Goal: Task Accomplishment & Management: Manage account settings

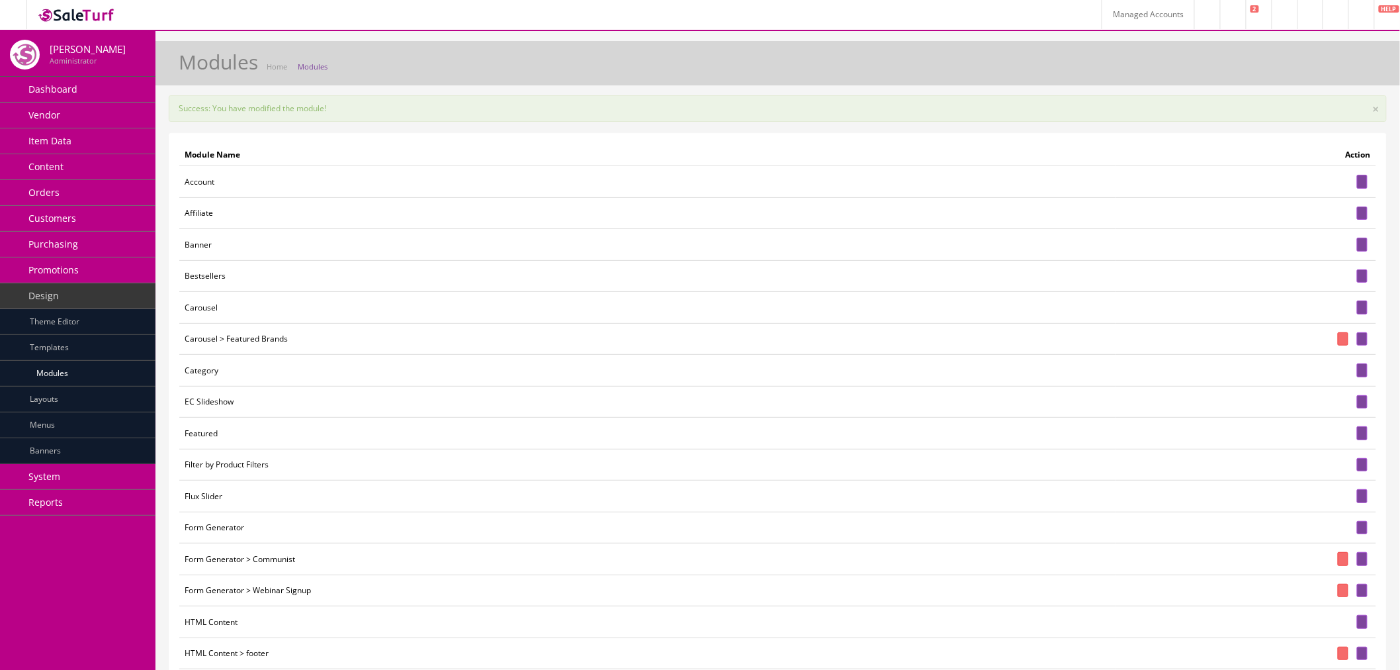
click at [96, 166] on link "Content" at bounding box center [78, 167] width 156 height 26
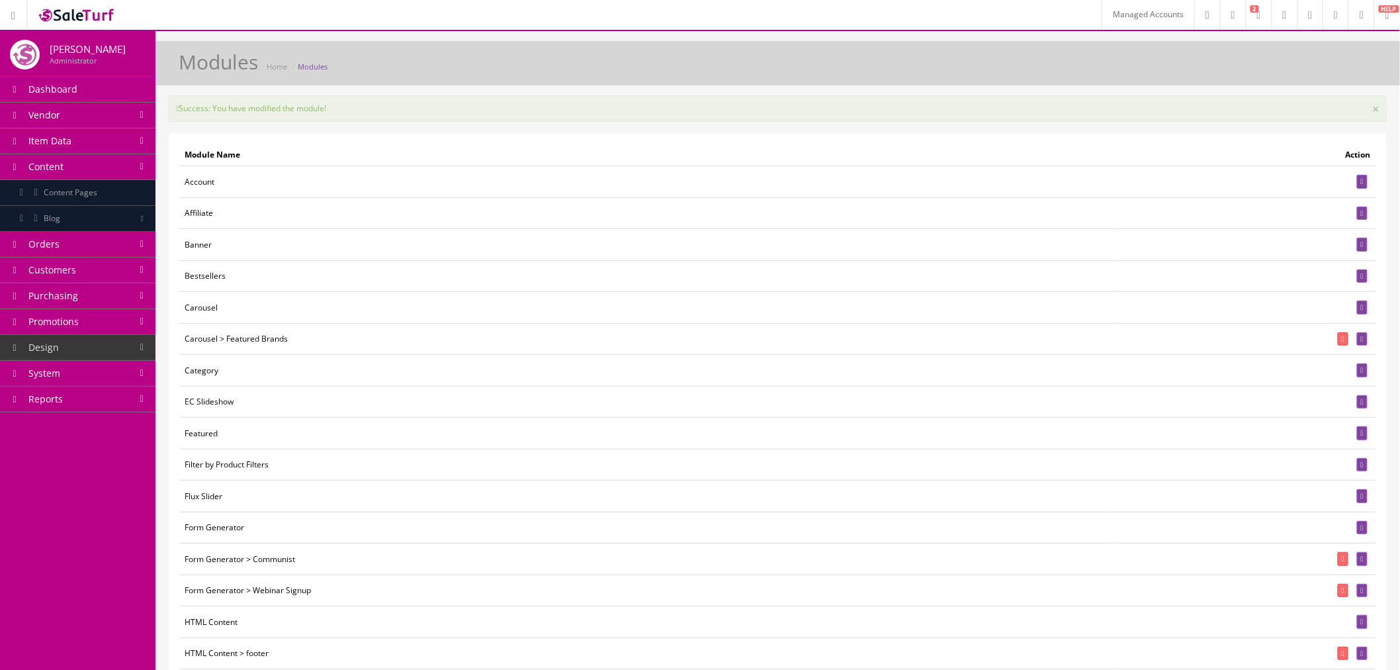
click at [119, 193] on link "Content Pages" at bounding box center [78, 193] width 156 height 26
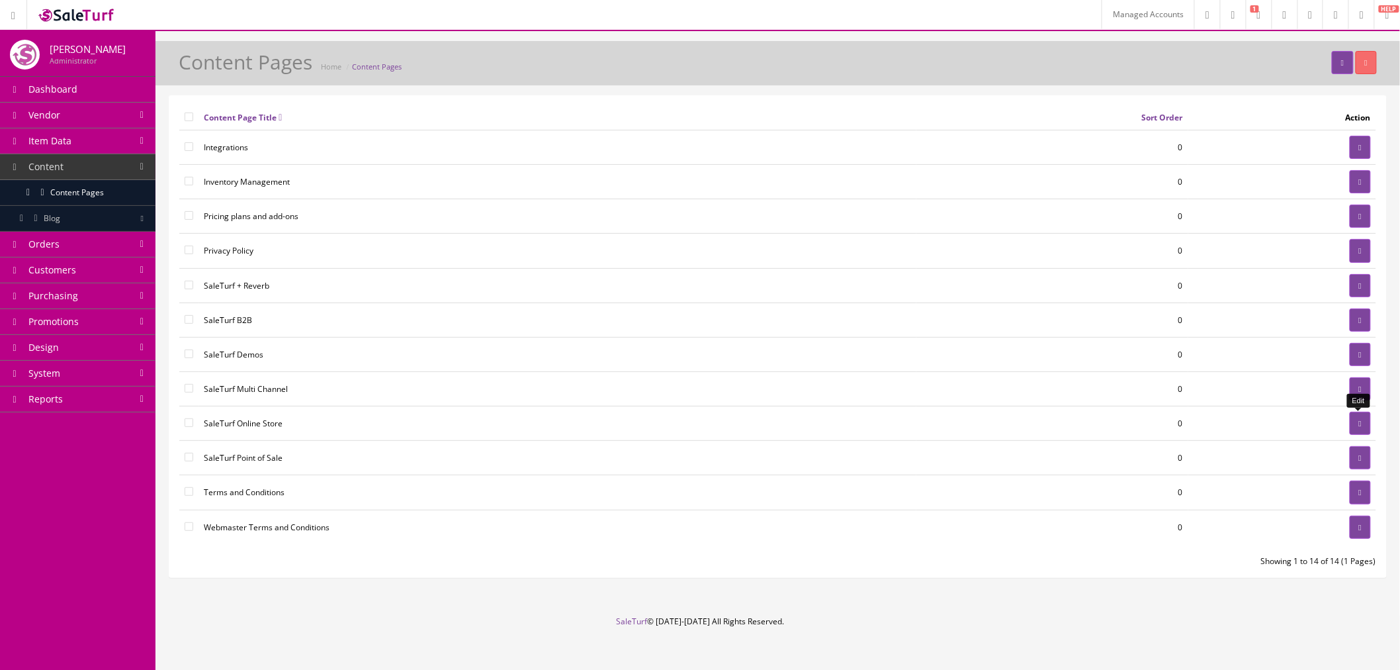
click at [1359, 427] on icon at bounding box center [1360, 424] width 3 height 8
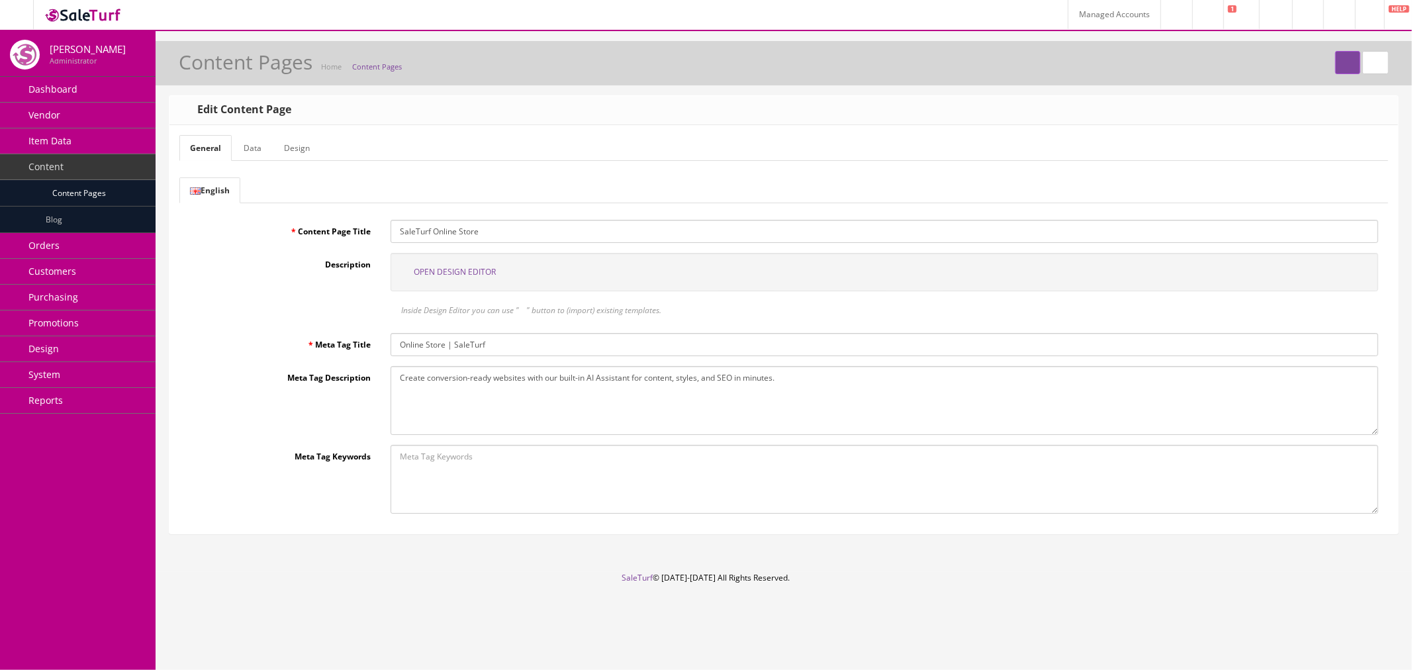
click at [475, 271] on span "Open Design Editor" at bounding box center [455, 271] width 82 height 11
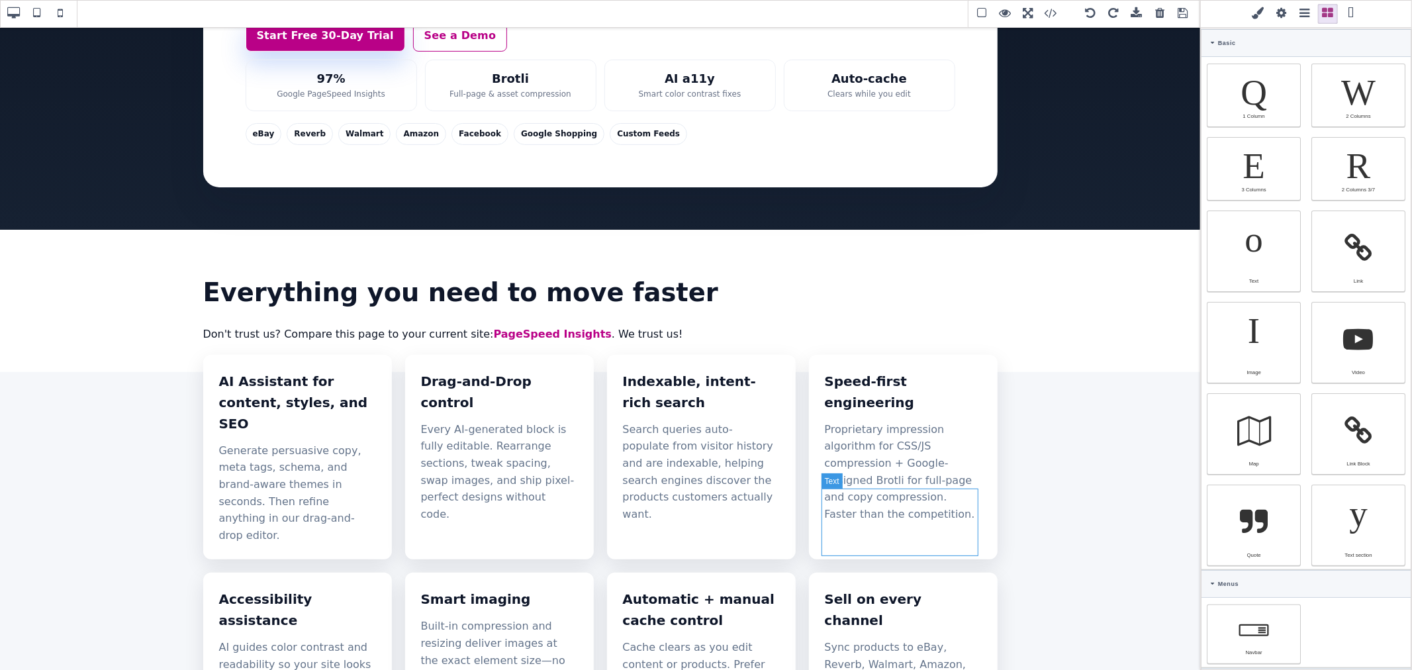
scroll to position [367, 0]
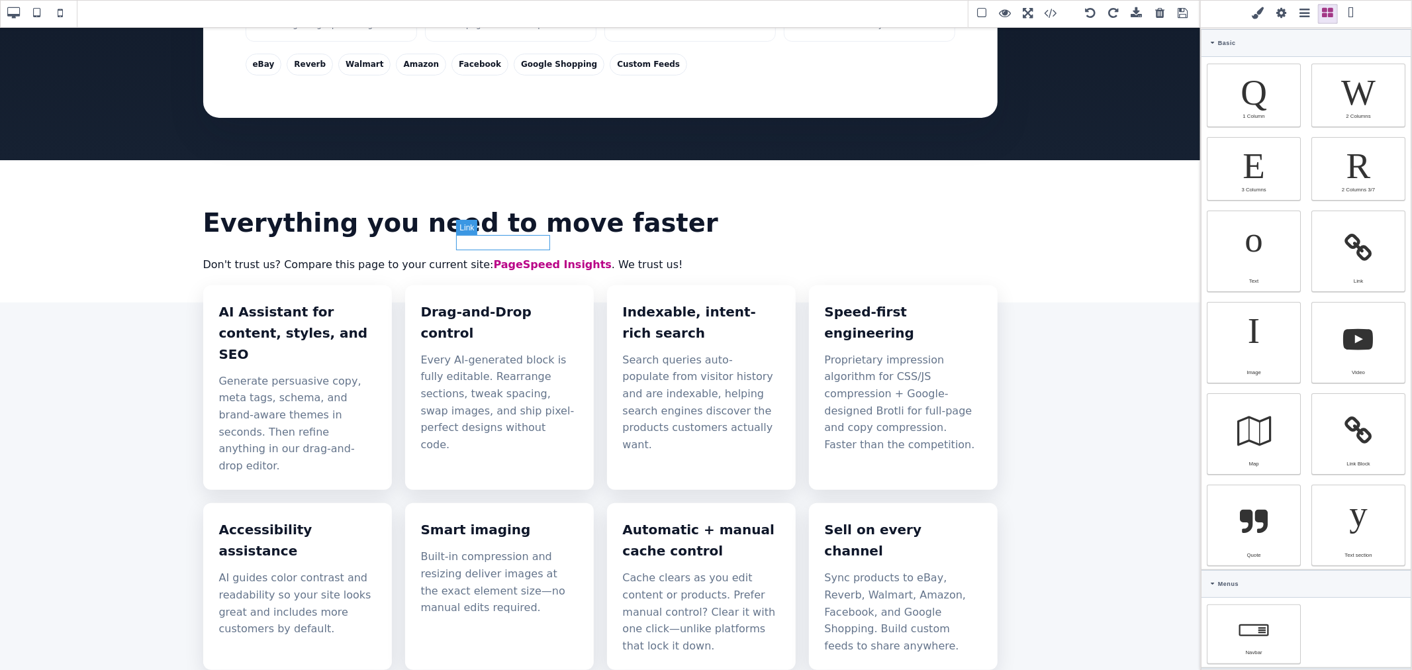
click at [495, 258] on link "PageSpeed Insights" at bounding box center [553, 264] width 118 height 13
type input "rgb(185, 1, 135)"
select select
type input "16"
select select "px"
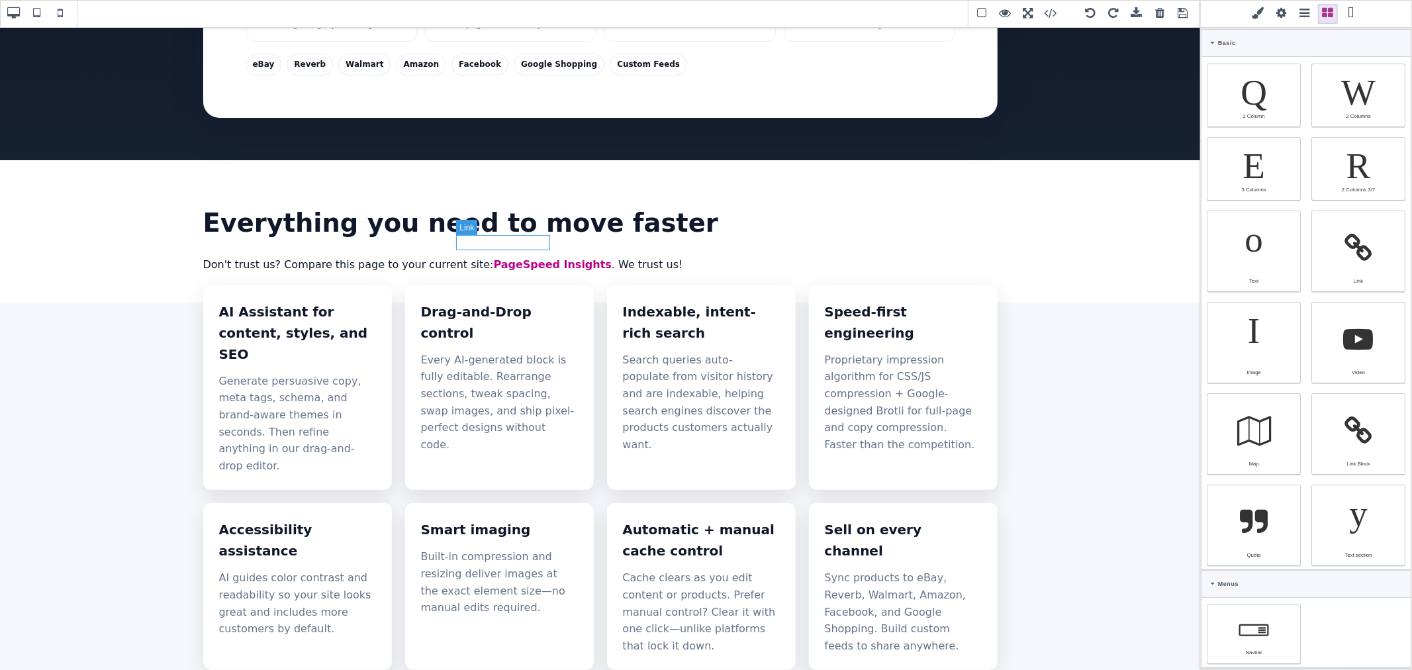
select select "600"
select select
type input "25.6px"
select select
type input "0"
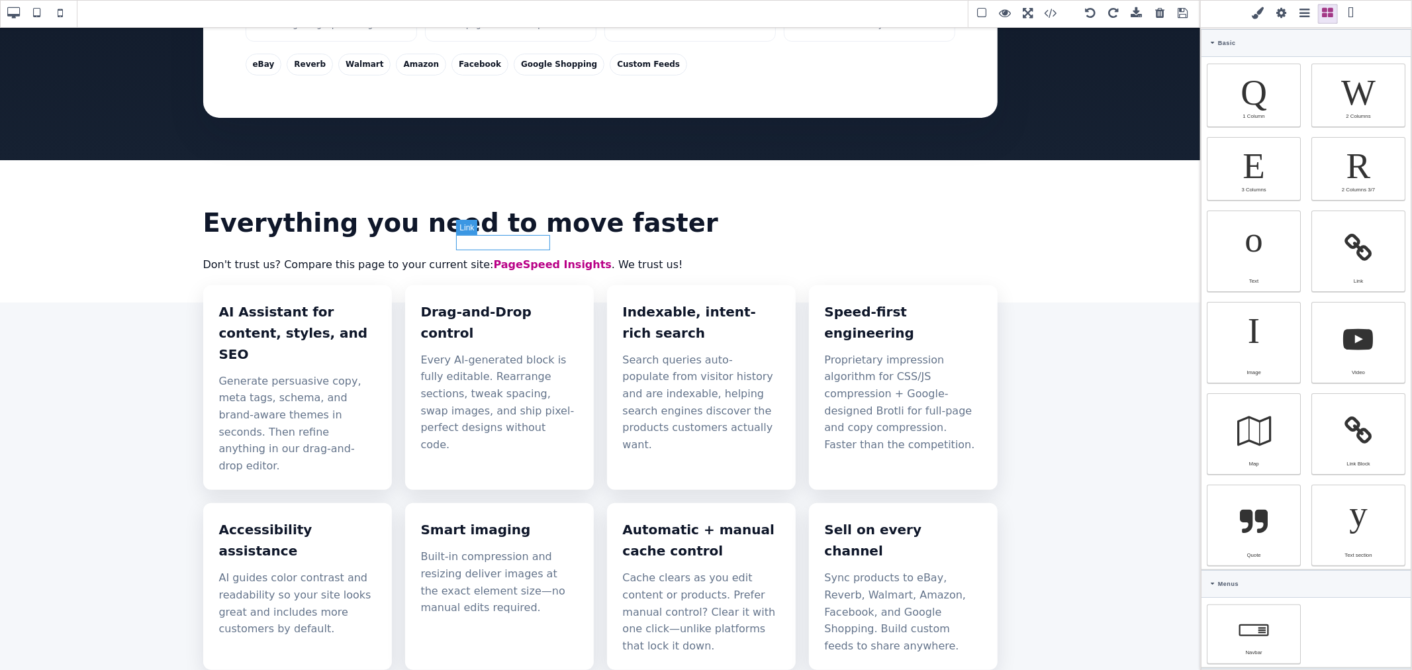
select select "px"
type input "0"
select select "px"
type input "0"
select select "px"
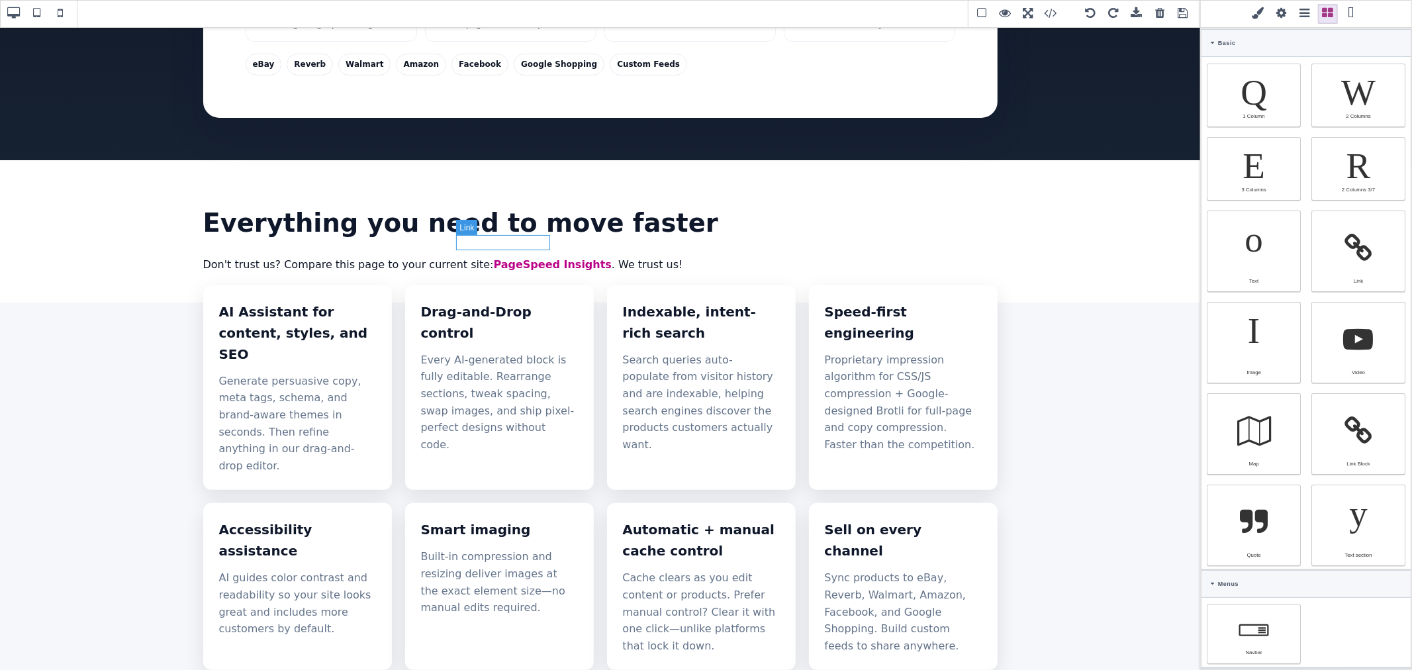
type input "0"
select select "px"
type input "rgb(185, 1, 135)"
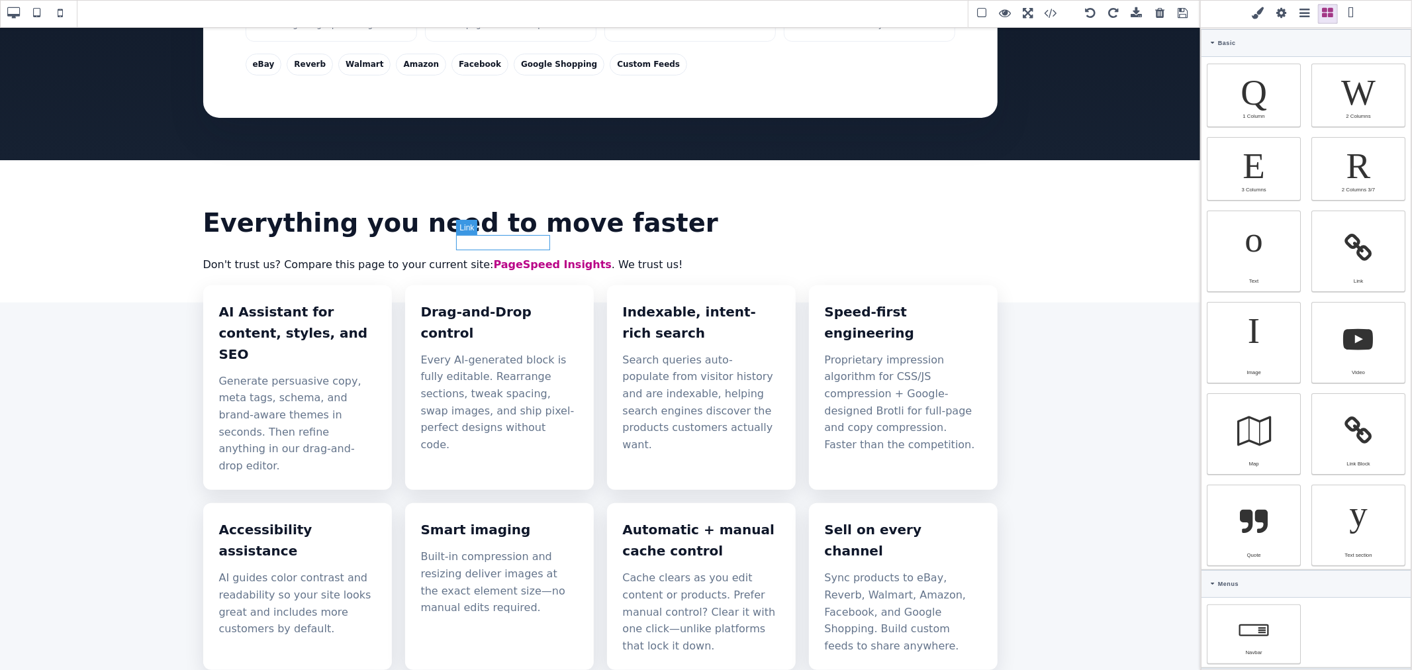
type input "rgb(185, 1, 135)"
type input "2.22222"
select select "px"
select select "solid"
type input "rgb(59, 151, 227)"
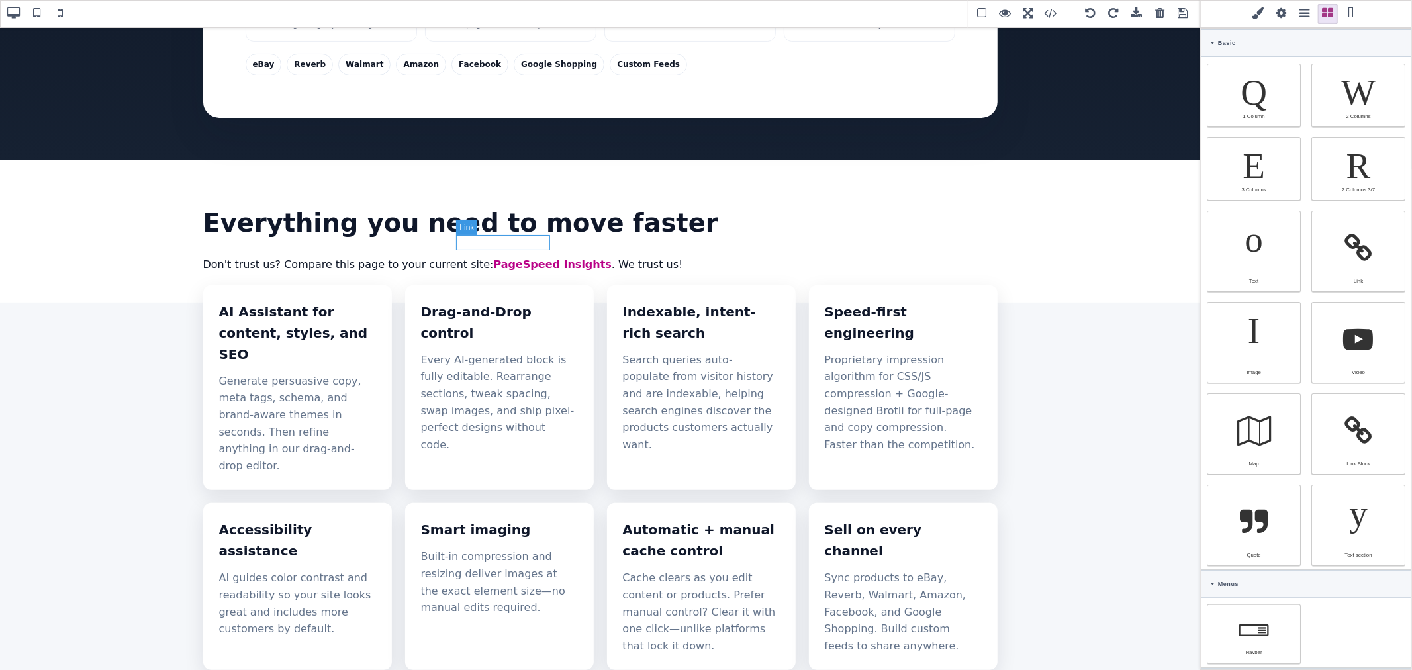
type input "-3.00347"
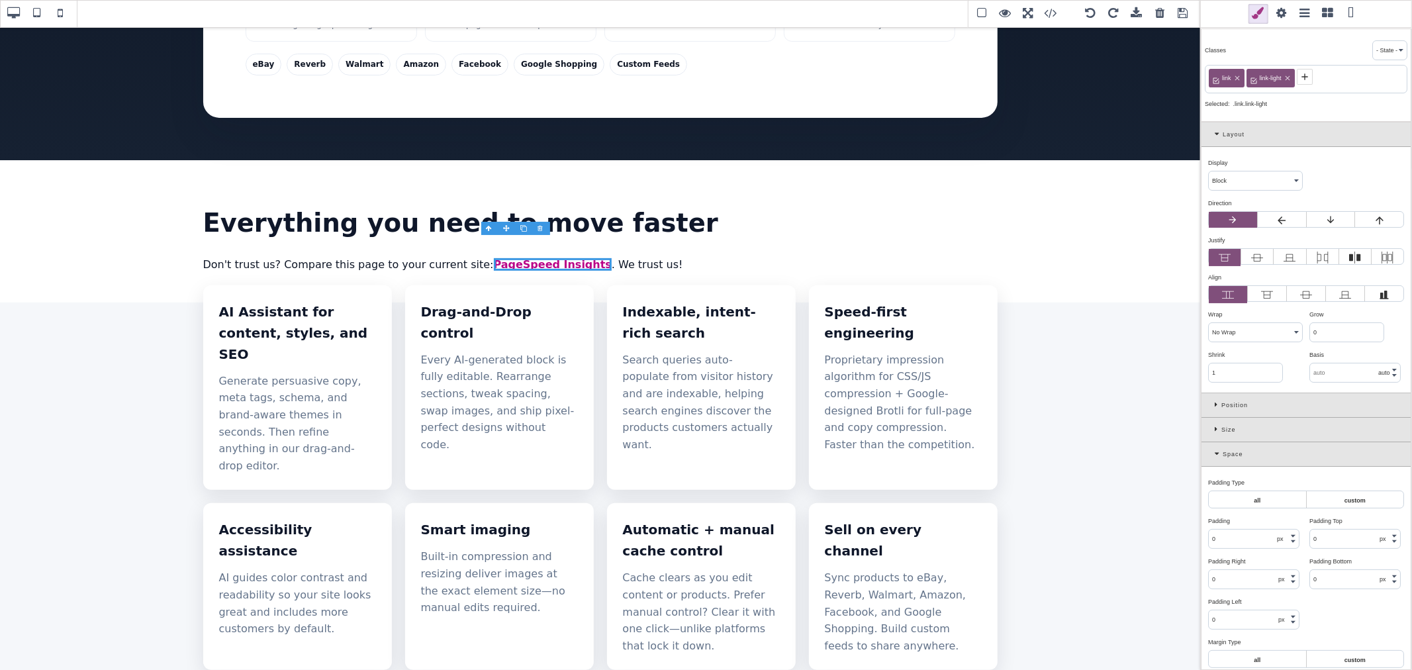
click at [1279, 20] on span at bounding box center [1281, 14] width 20 height 20
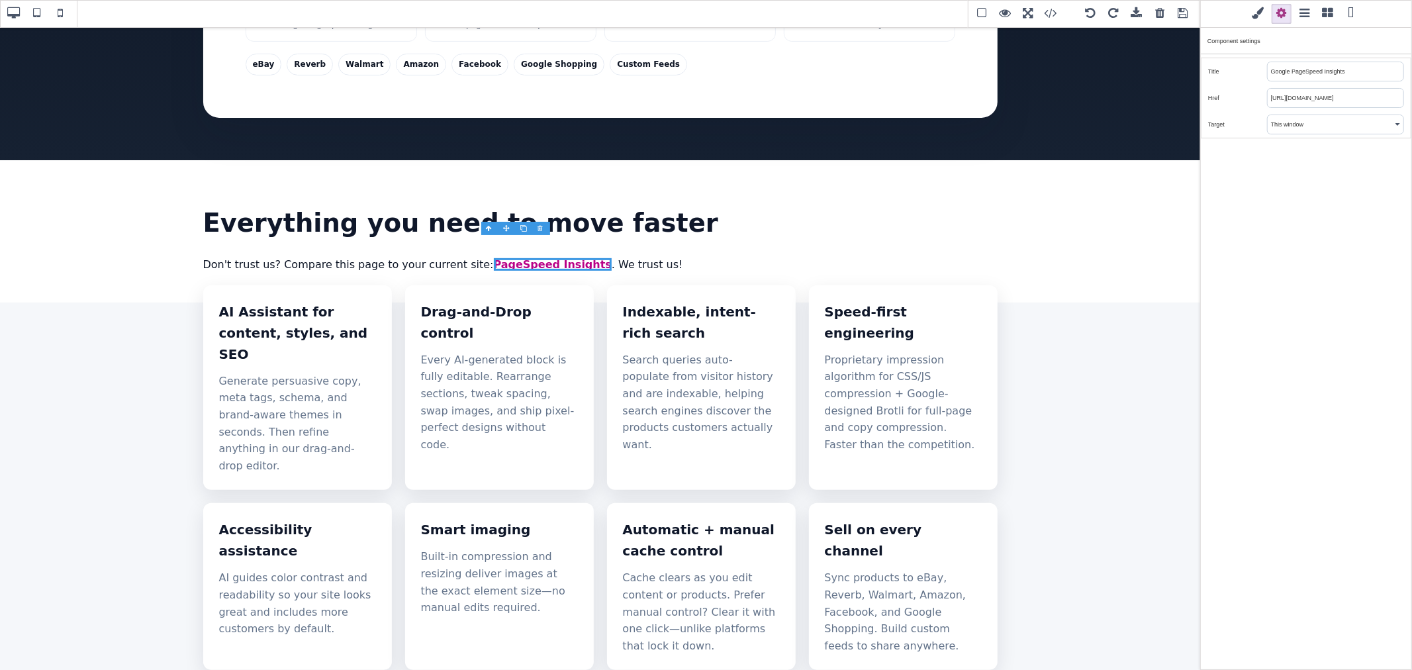
click at [1295, 126] on select "This window New window" at bounding box center [1335, 124] width 136 height 19
select select "_blank"
click at [1267, 115] on select "This window New window" at bounding box center [1335, 124] width 136 height 19
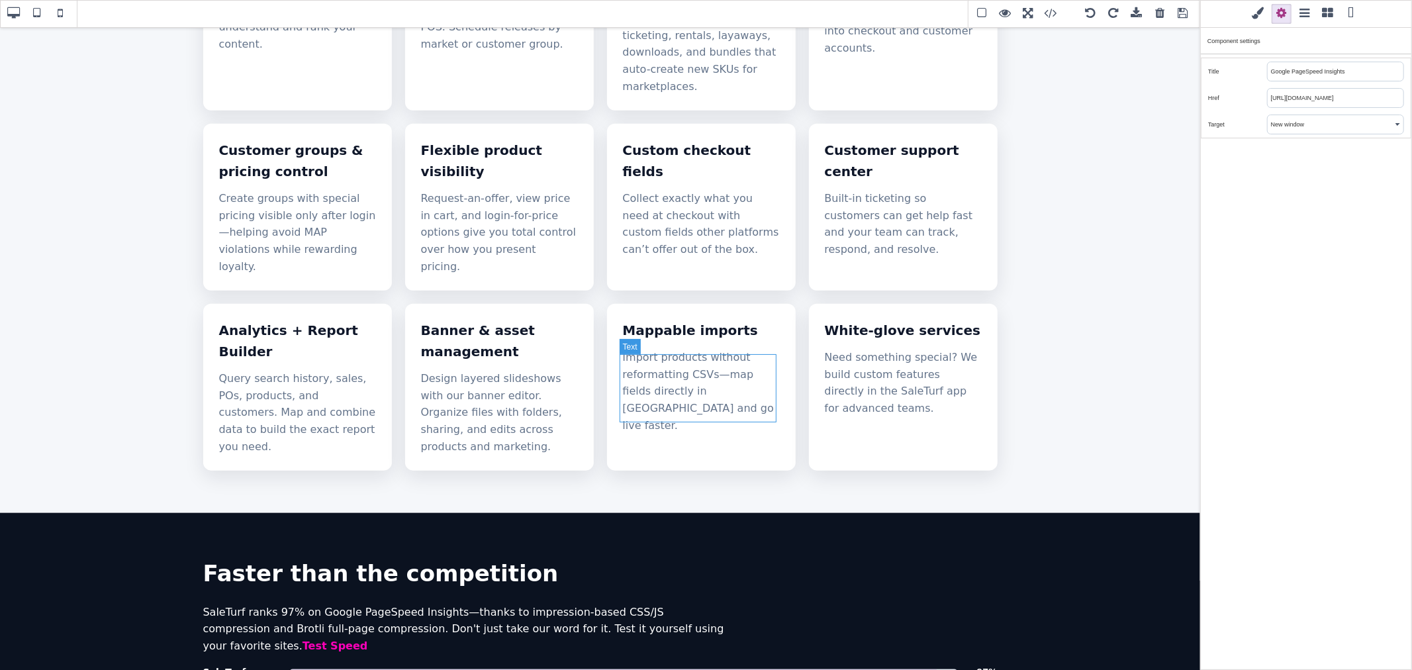
scroll to position [1249, 0]
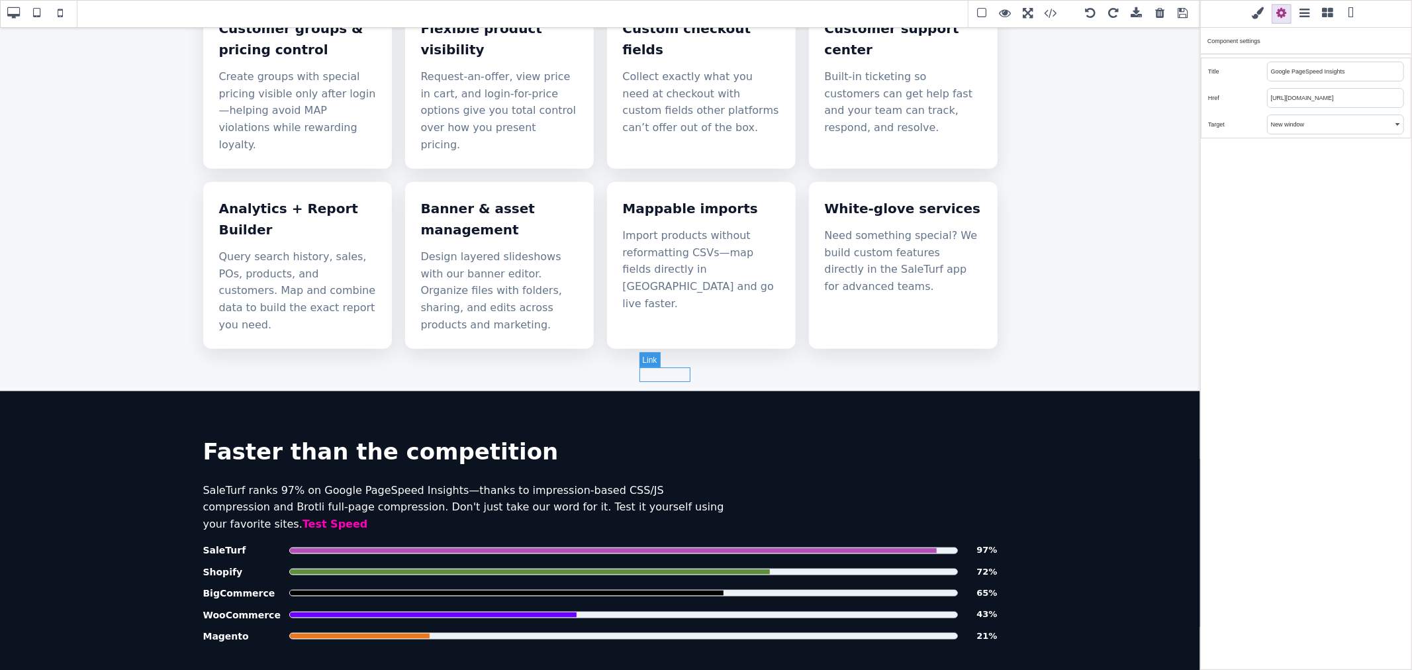
click at [368, 518] on link "Test Speed" at bounding box center [335, 524] width 66 height 13
type input "rgb(255, 0, 186)"
select select
type input "rgb(141, 1, 103)"
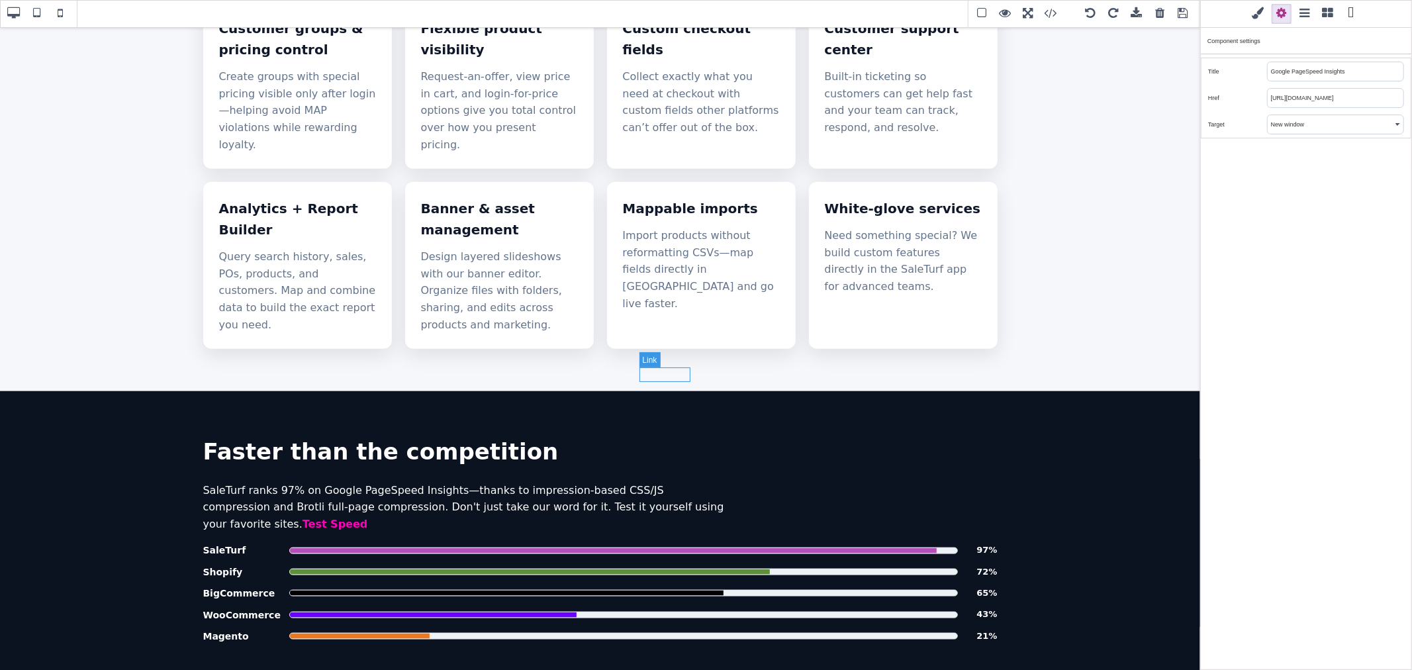
type input "rgb(141, 1, 103)"
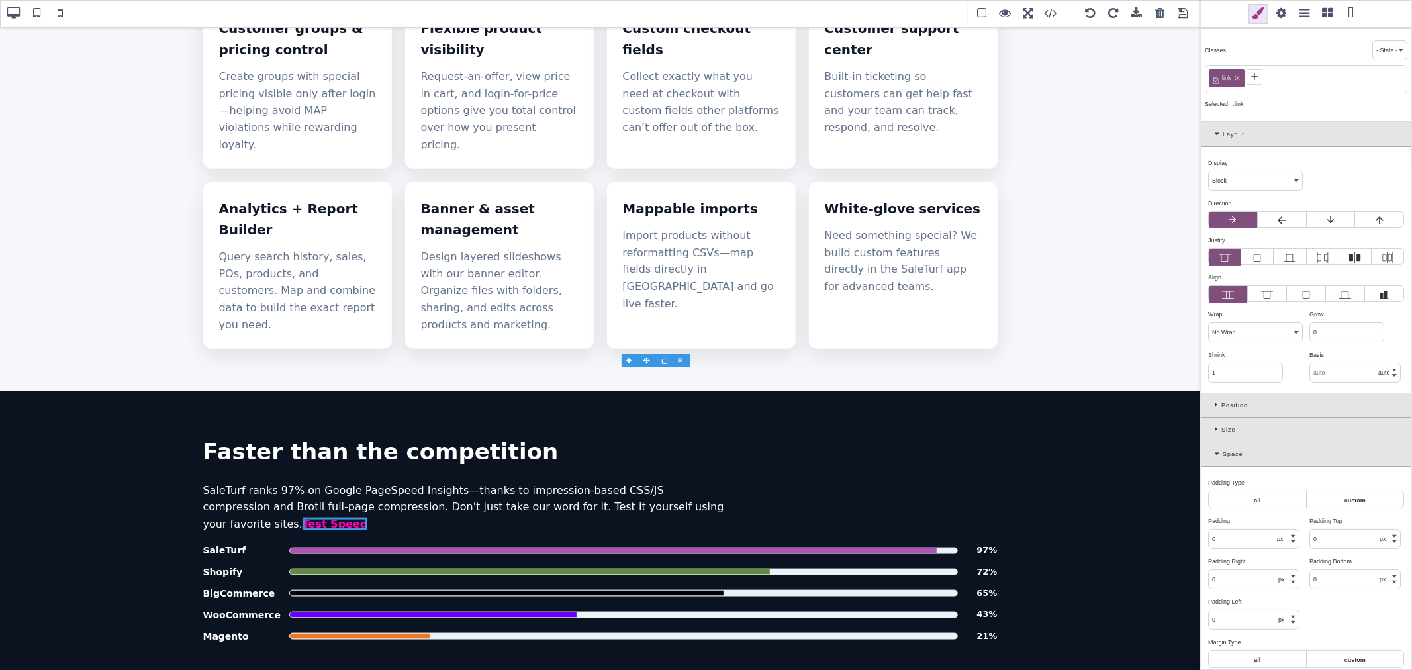
click at [1279, 19] on span at bounding box center [1281, 14] width 20 height 20
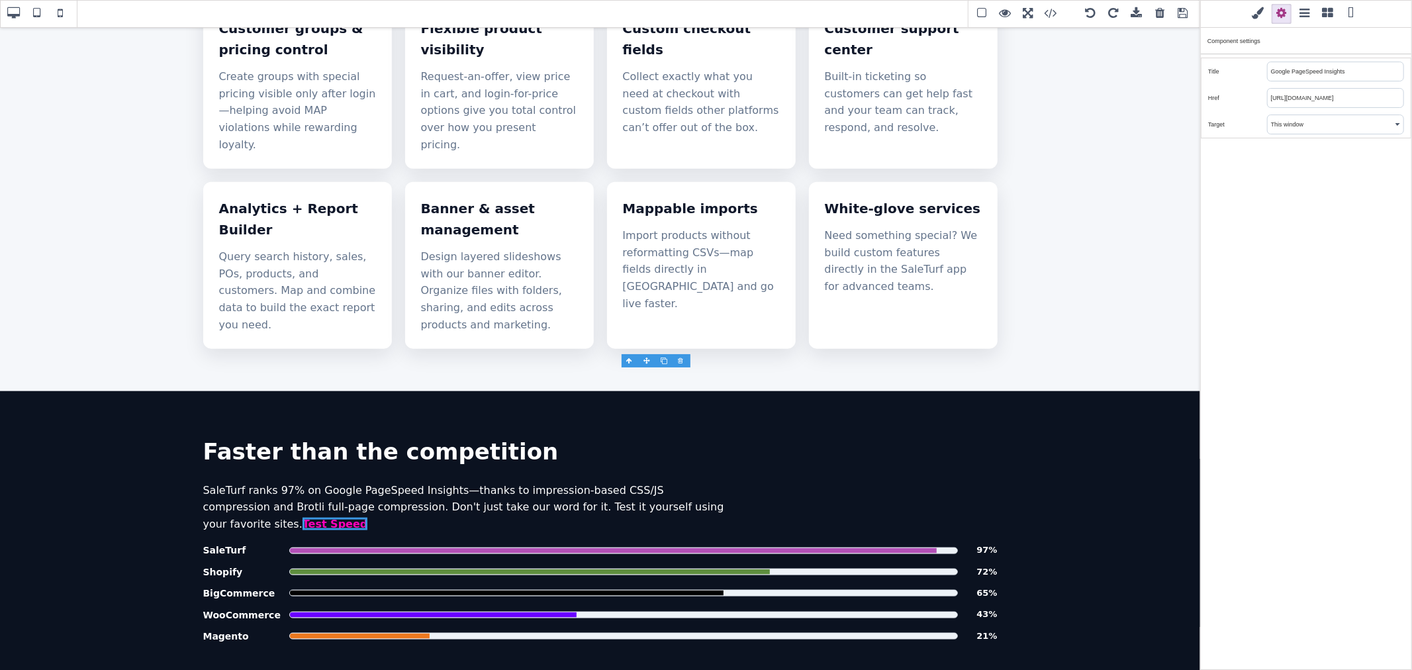
click at [1294, 124] on select "This window New window" at bounding box center [1335, 124] width 136 height 19
select select "_blank"
click at [1267, 115] on select "This window New window" at bounding box center [1335, 124] width 136 height 19
click at [1181, 12] on span at bounding box center [1183, 14] width 20 height 20
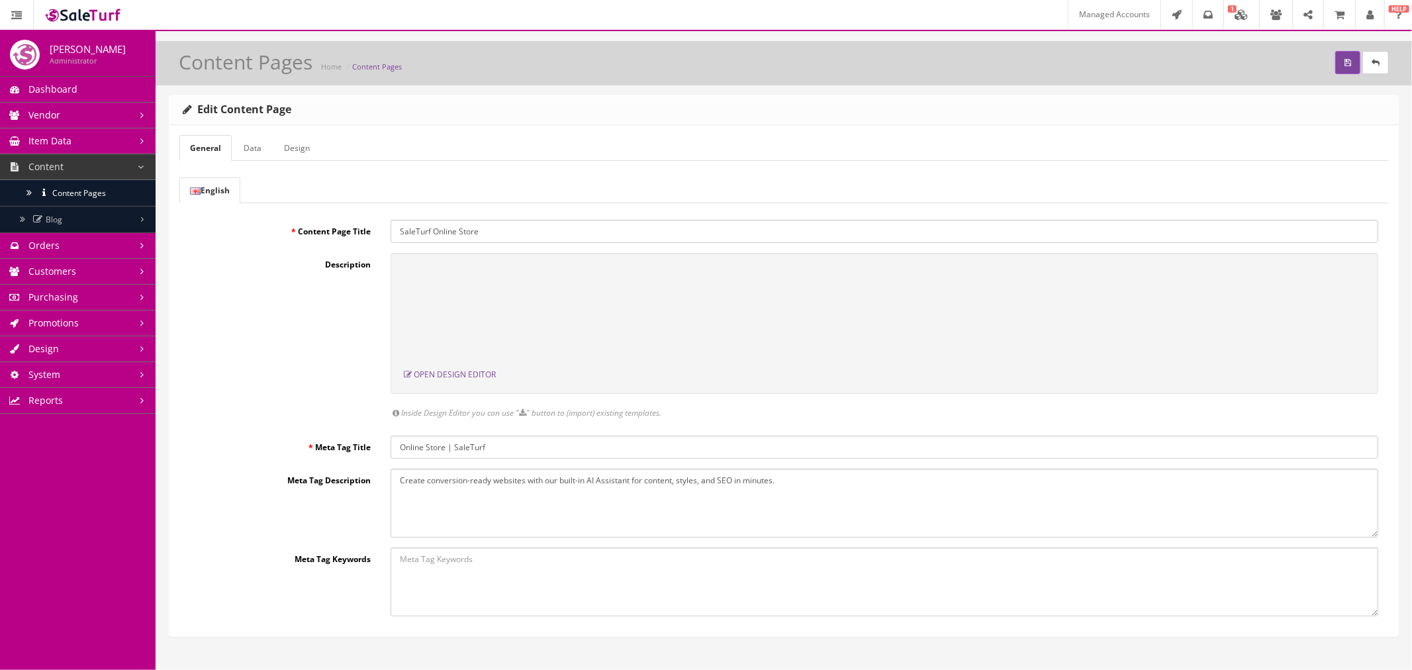
scroll to position [0, 0]
click at [1344, 62] on icon "submit" at bounding box center [1347, 63] width 7 height 8
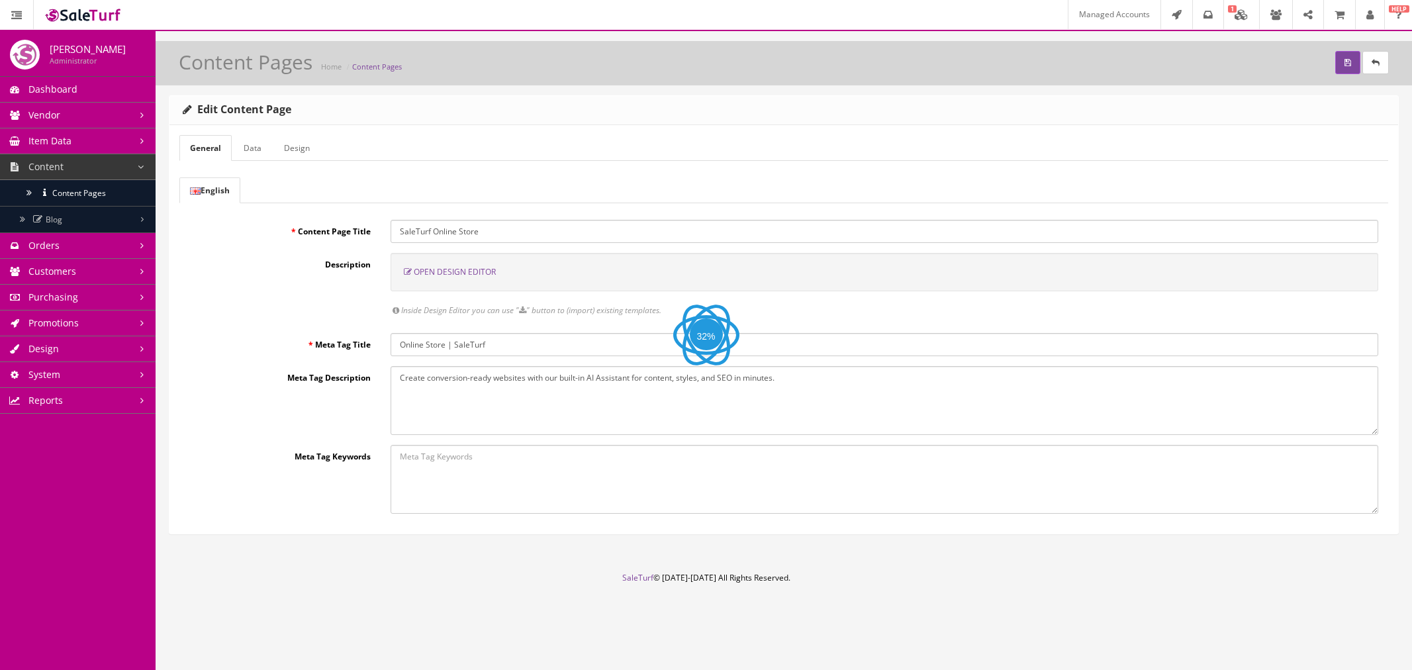
select select "inherit"
select select "600"
select select "manual"
select select "px"
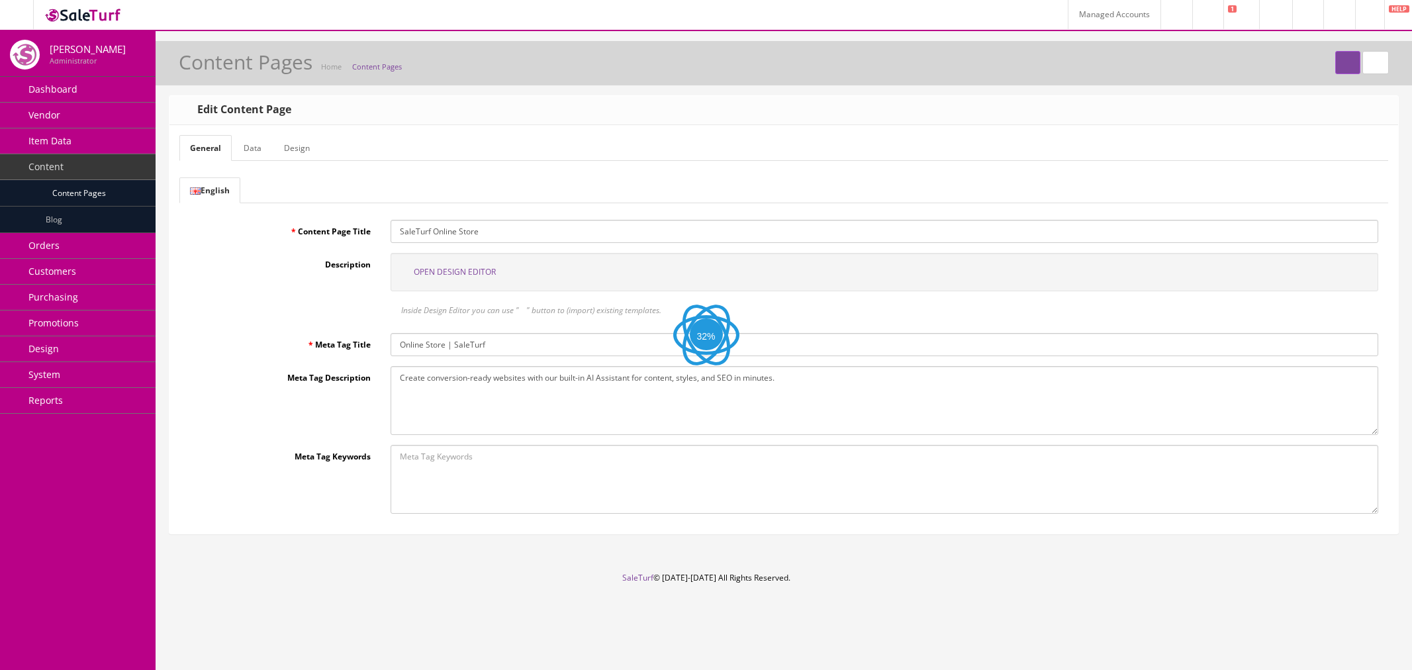
select select "px"
select select "solid"
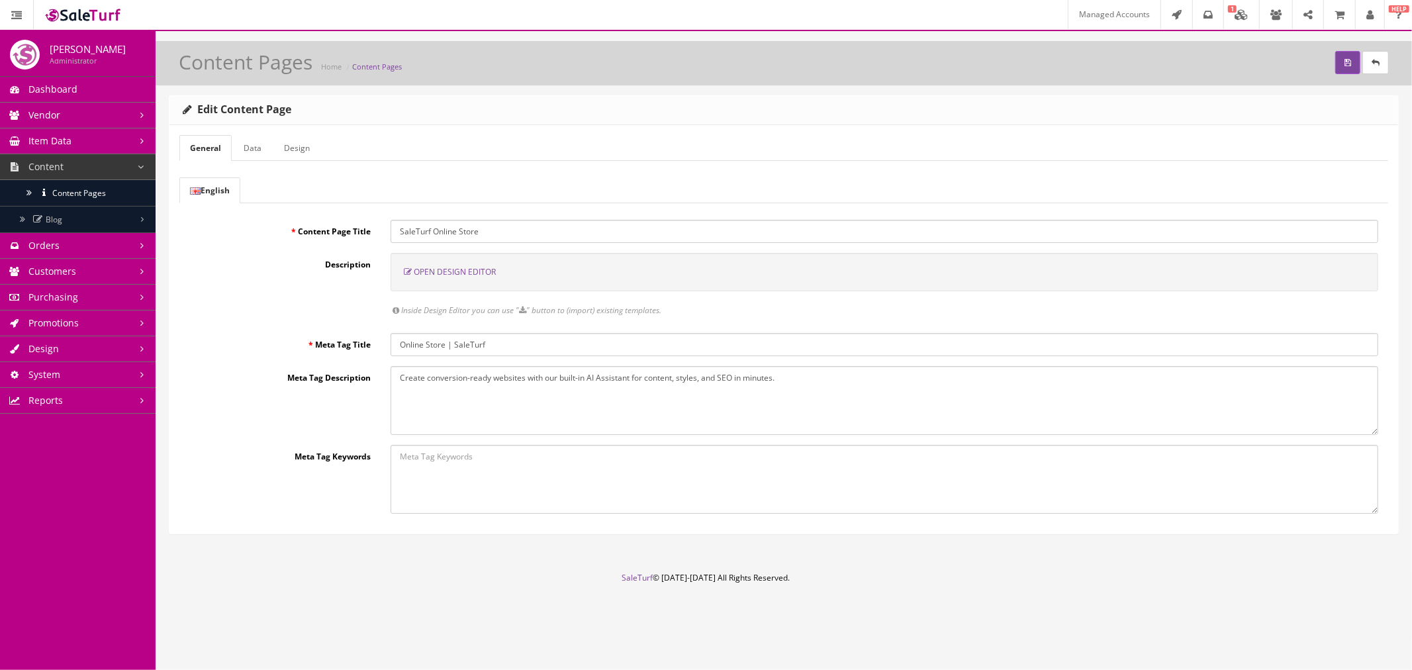
click at [448, 267] on span "Open Design Editor" at bounding box center [455, 271] width 82 height 11
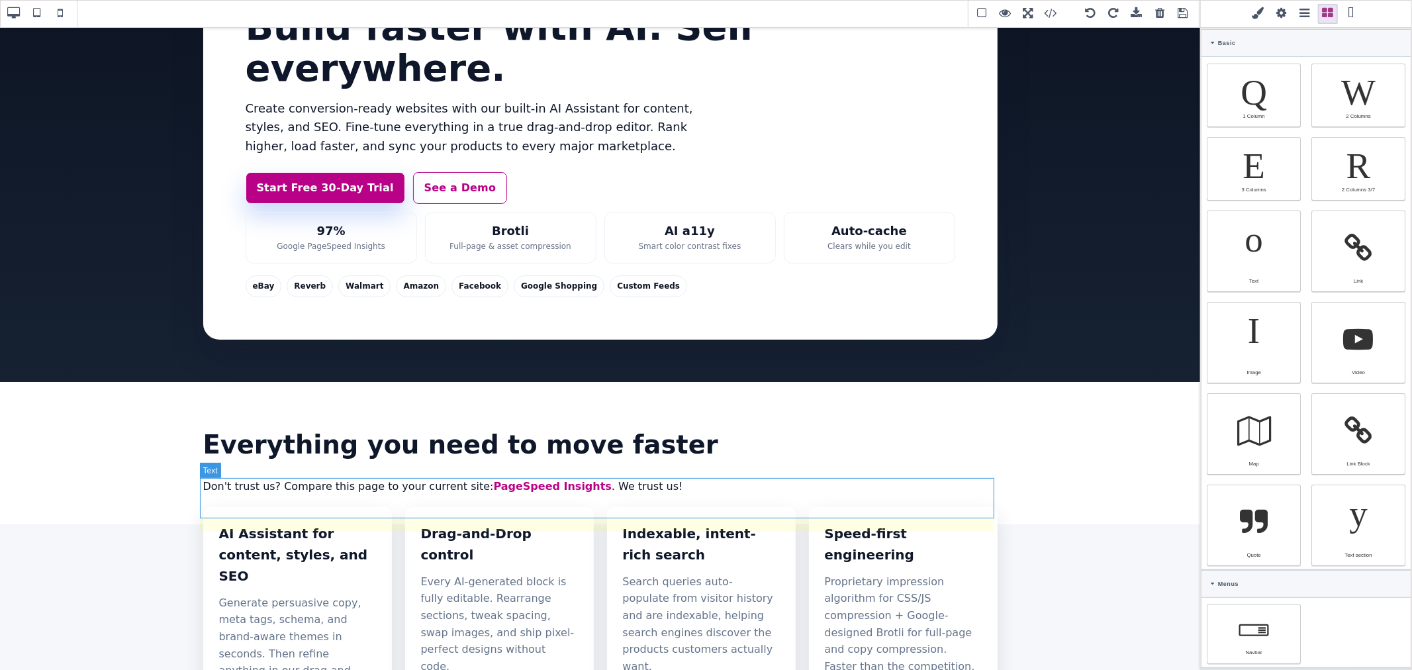
scroll to position [147, 0]
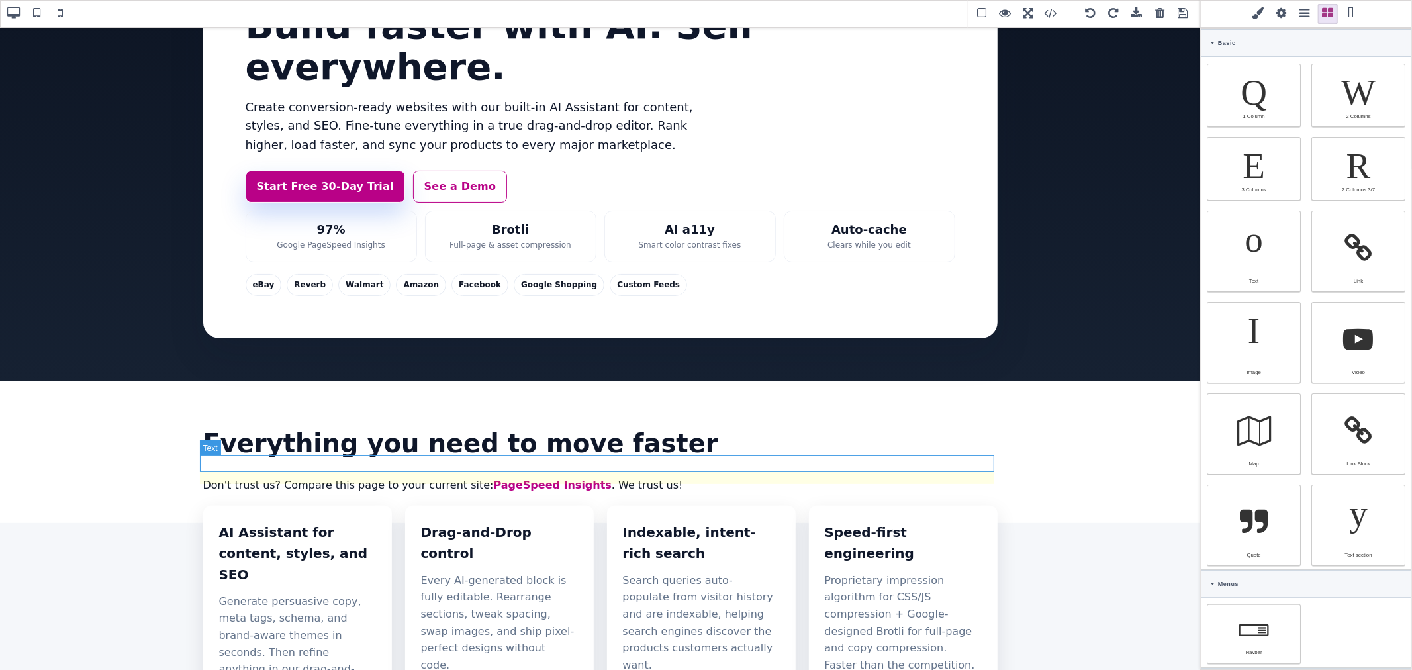
click at [232, 476] on h2 "Don't trust us? Compare this page to your current site: PageSpeed Insights . We…" at bounding box center [600, 484] width 794 height 17
type input "18"
type input "rgb(16, 24, 40)"
select select
select select "400"
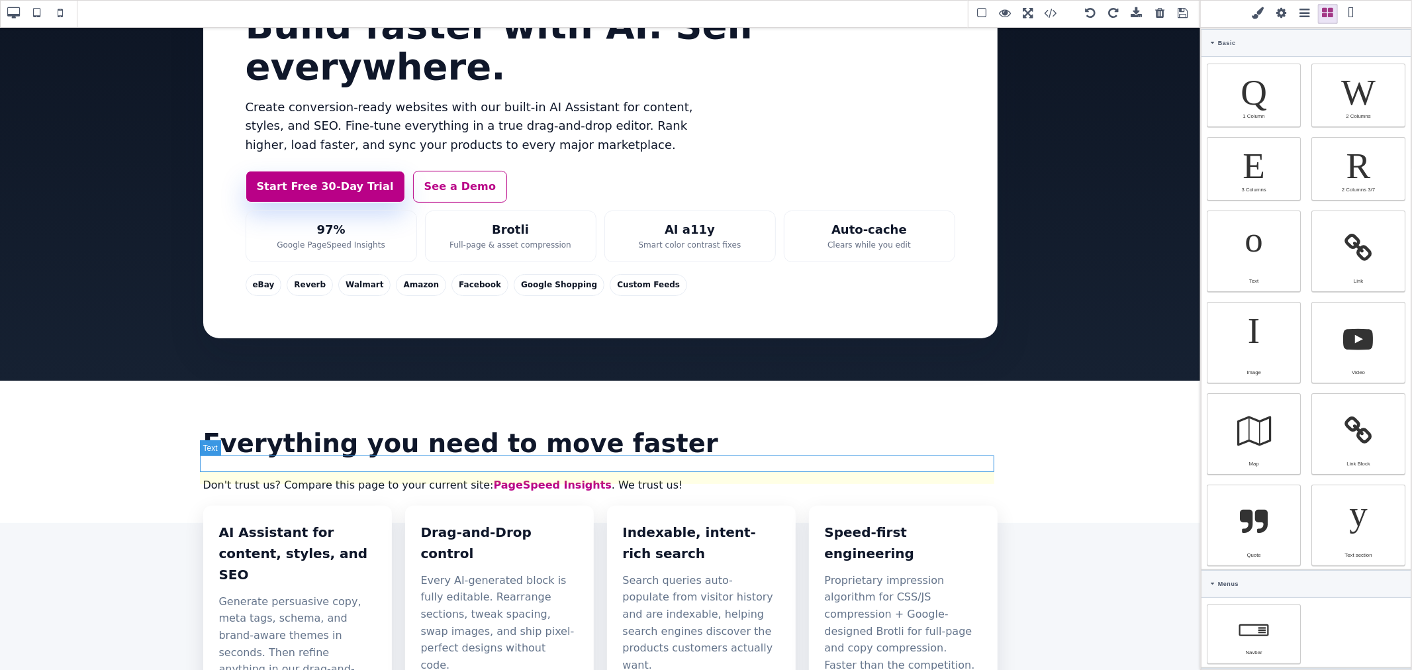
select select
type input "rgb(16, 24, 40)"
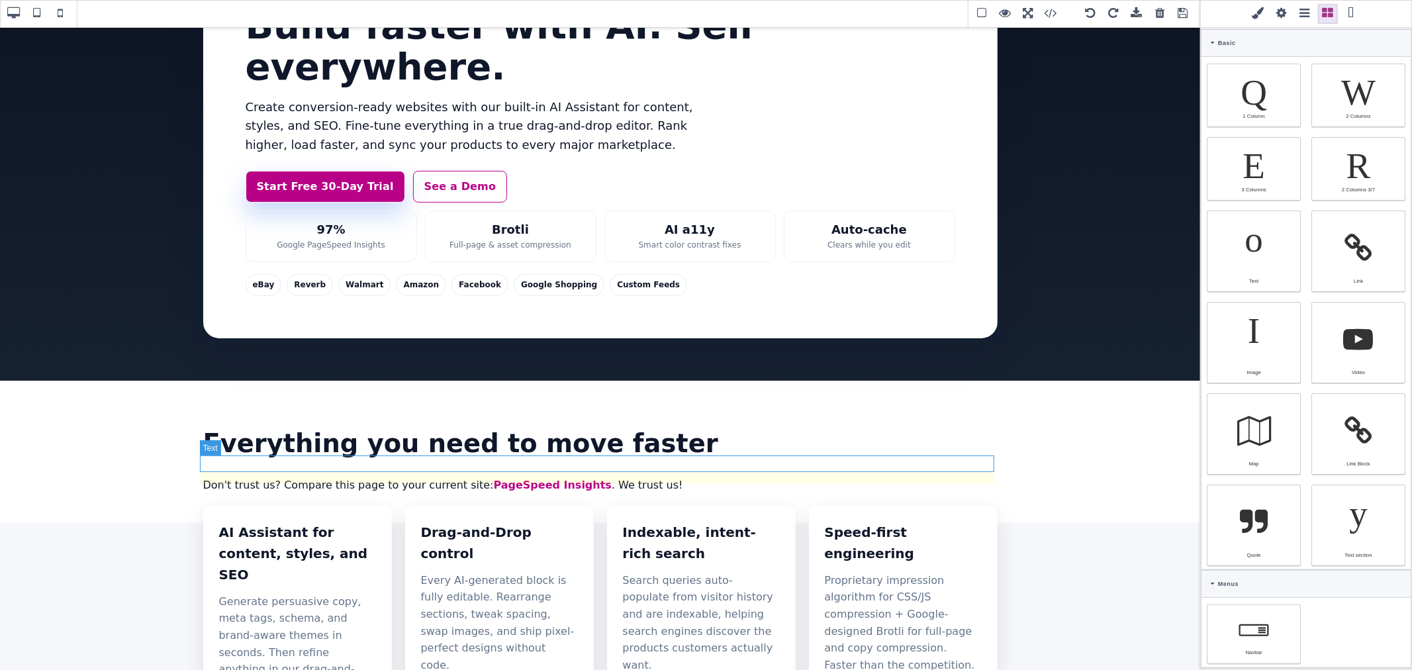
type input "rgb(16, 24, 40)"
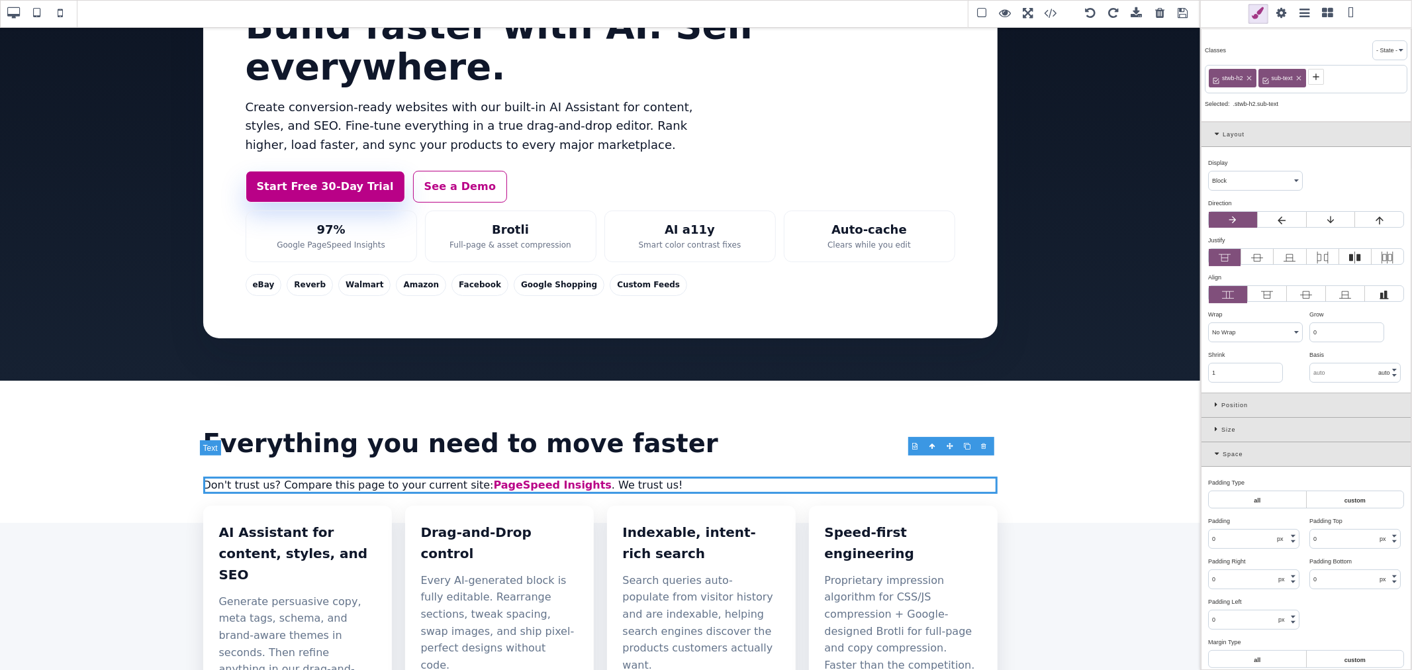
click at [232, 476] on h2 "Don't trust us? Compare this page to your current site: PageSpeed Insights . We…" at bounding box center [600, 484] width 794 height 17
click at [265, 476] on h2 "Don't trust us? Compare this page to your current site: PageSpeed Insights . We…" at bounding box center [600, 484] width 794 height 17
drag, startPoint x: 267, startPoint y: 465, endPoint x: 227, endPoint y: 463, distance: 40.4
click at [227, 476] on h2 "Don't trust us? Compare this page to your current site: PageSpeed Insights . We…" at bounding box center [600, 484] width 794 height 17
drag, startPoint x: 323, startPoint y: 465, endPoint x: 434, endPoint y: 461, distance: 111.2
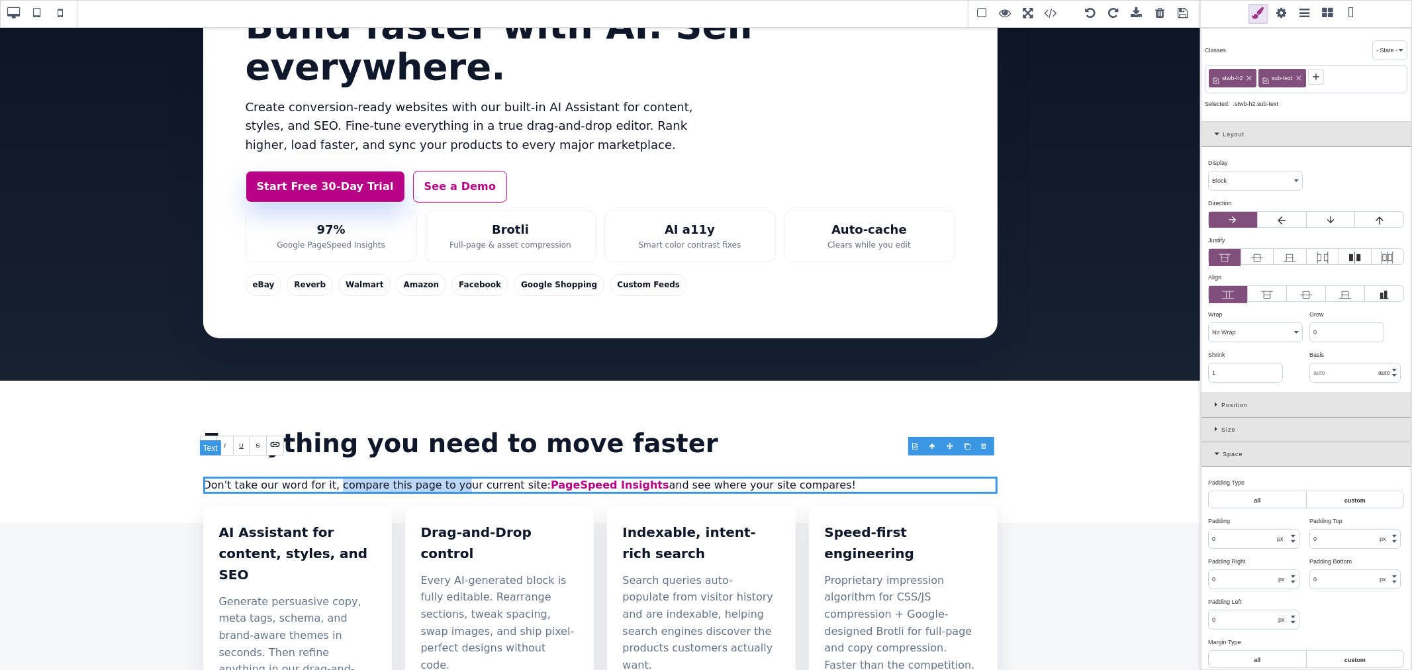
click at [434, 476] on h2 "Don't take our word for it, compare this page to your current site: PageSpeed I…" at bounding box center [600, 484] width 794 height 17
click at [320, 476] on h2 "Don't take our word for it, compare this page to your current site: PageSpeed I…" at bounding box center [600, 484] width 794 height 17
drag, startPoint x: 323, startPoint y: 465, endPoint x: 432, endPoint y: 465, distance: 109.2
click at [432, 476] on h2 "Don't take our word for it, compare this page to your current site: PageSpeed I…" at bounding box center [600, 484] width 794 height 17
drag, startPoint x: 644, startPoint y: 465, endPoint x: 762, endPoint y: 466, distance: 117.8
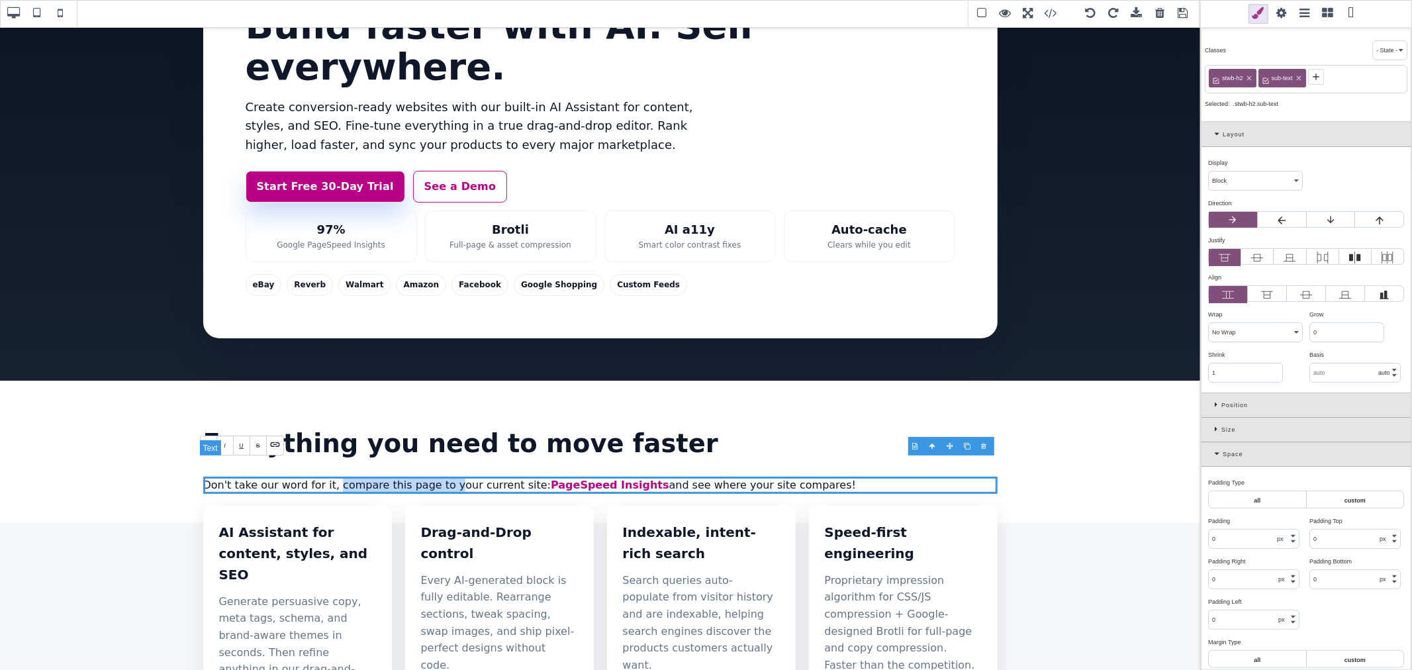
click at [762, 476] on h2 "Don't take our word for it, compare this page to your current site: PageSpeed I…" at bounding box center [600, 484] width 794 height 17
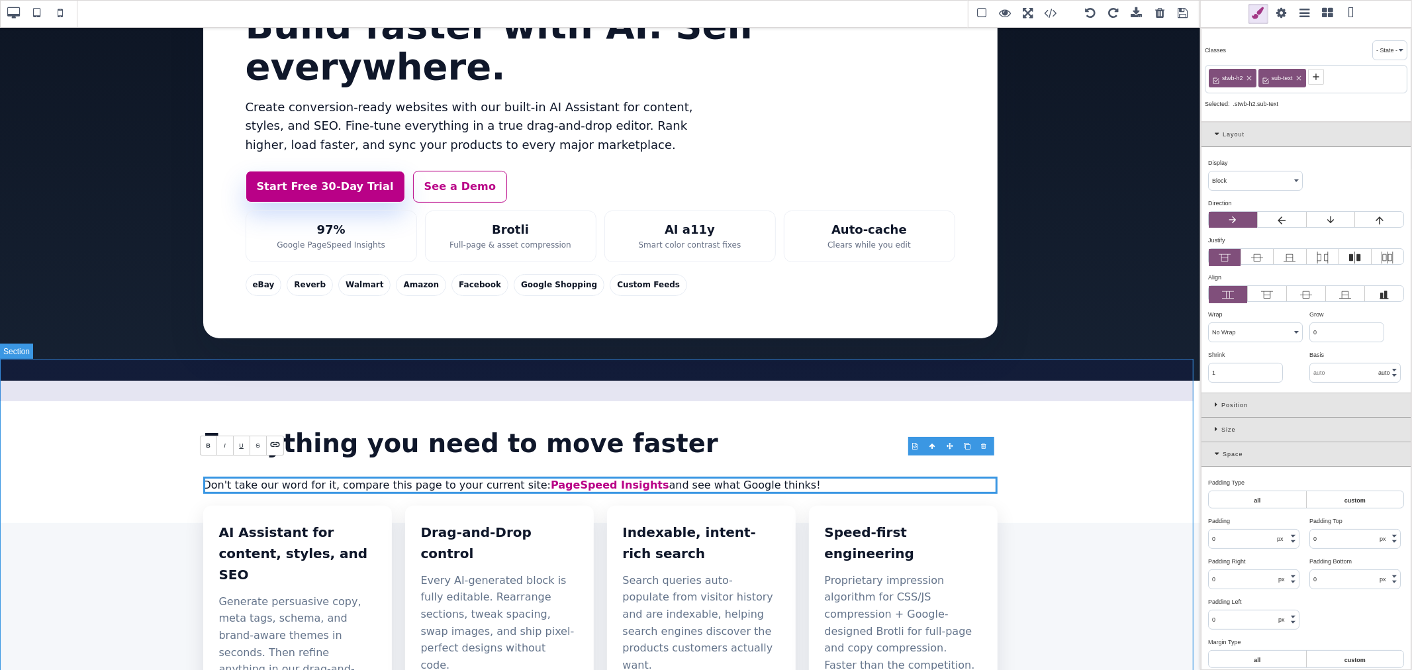
type input "64"
type input "0"
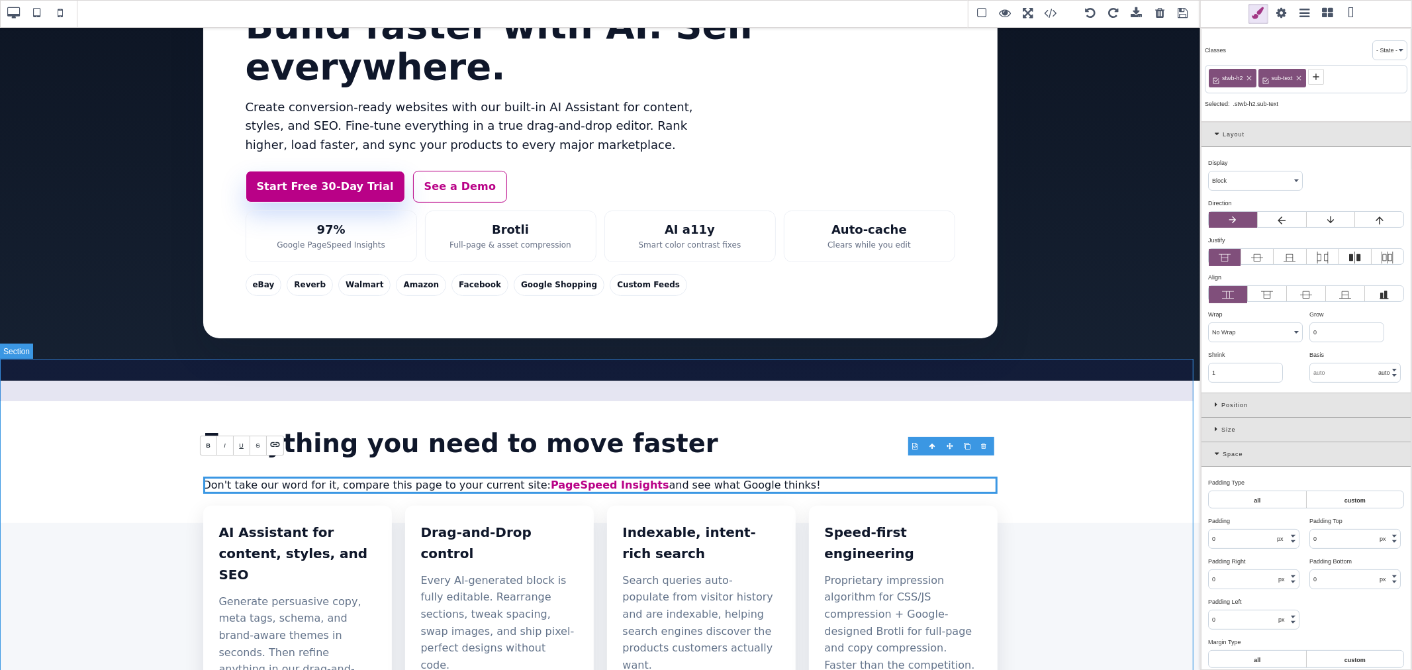
select select "normal"
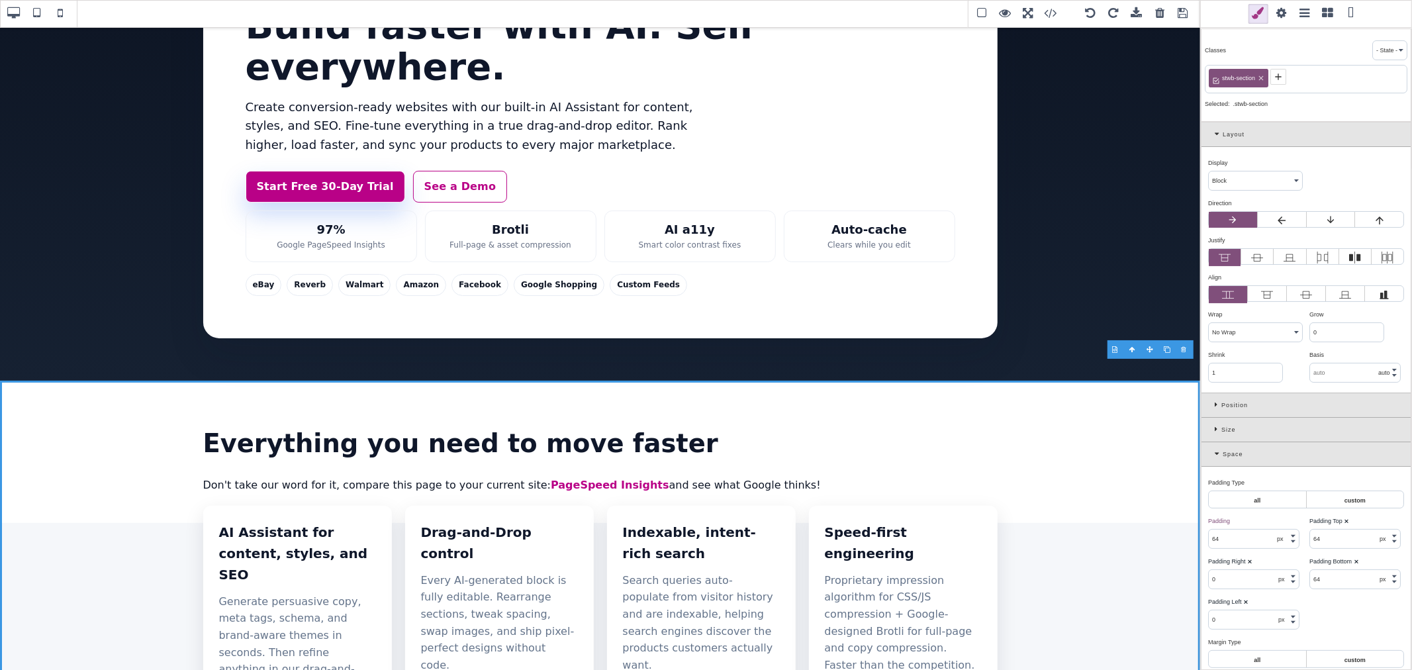
click at [1185, 17] on span at bounding box center [1183, 14] width 20 height 20
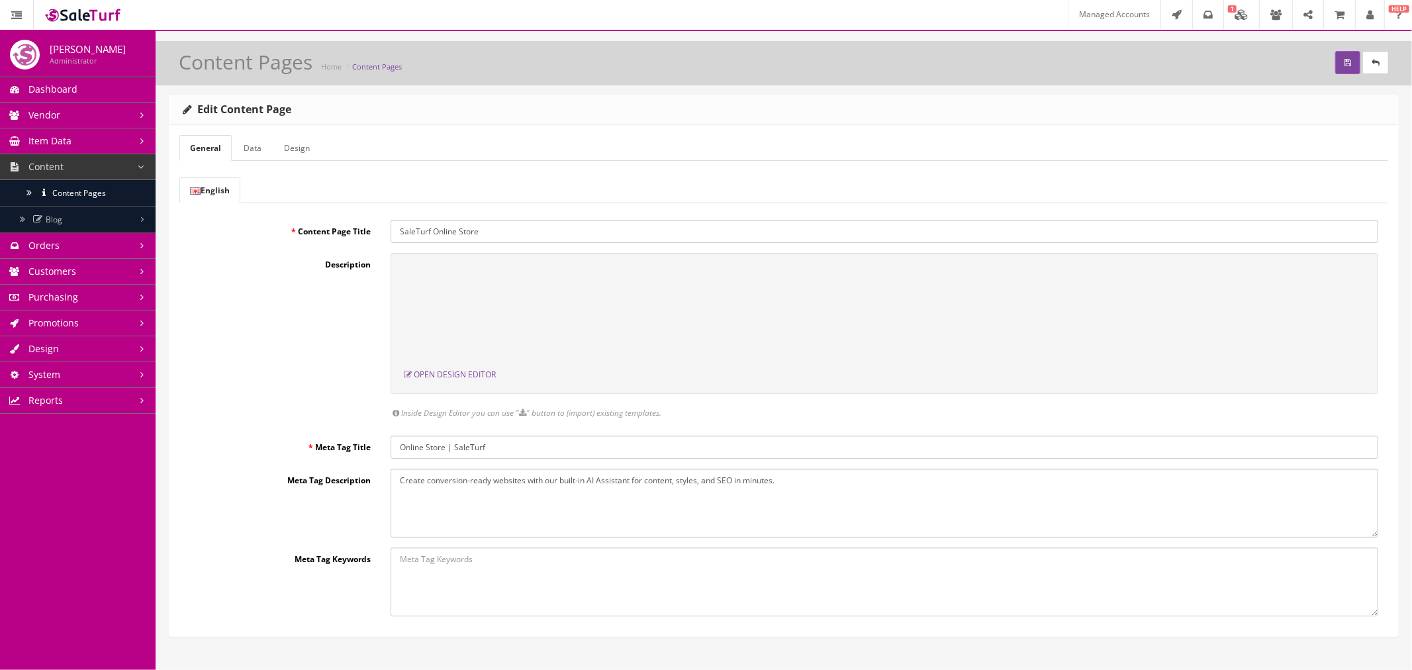
scroll to position [0, 0]
click at [1335, 60] on button "submit" at bounding box center [1347, 62] width 25 height 23
